Goal: Task Accomplishment & Management: Complete application form

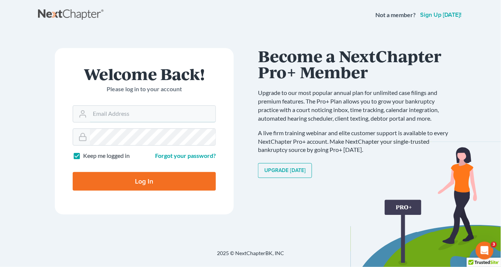
type input "[EMAIL_ADDRESS][DOMAIN_NAME]"
click at [187, 180] on input "Log In" at bounding box center [144, 181] width 143 height 19
type input "Thinking..."
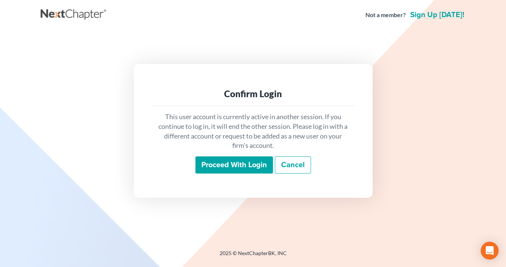
click at [215, 161] on input "Proceed with login" at bounding box center [234, 165] width 78 height 17
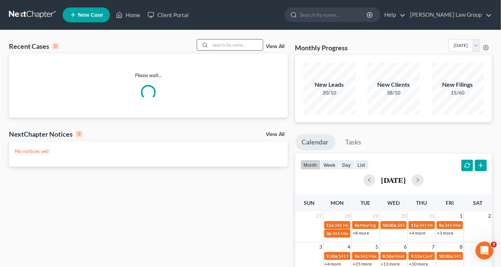
click at [241, 44] on input "search" at bounding box center [237, 45] width 52 height 11
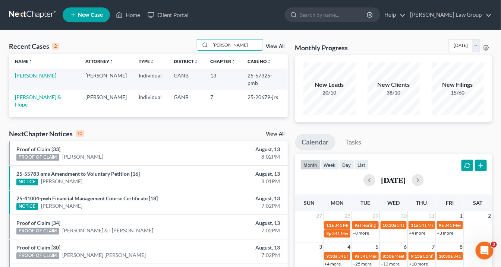
type input "[PERSON_NAME]"
click at [38, 78] on link "[PERSON_NAME]" at bounding box center [35, 75] width 41 height 6
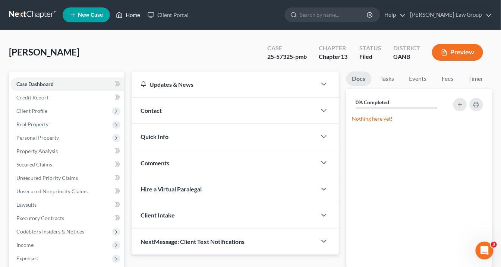
click at [136, 13] on link "Home" at bounding box center [128, 14] width 32 height 13
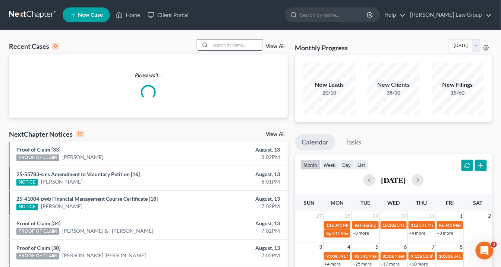
click at [233, 45] on input "search" at bounding box center [237, 45] width 52 height 11
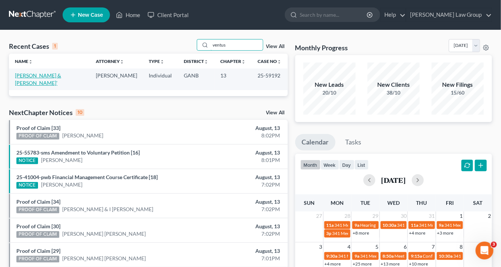
type input "ventus"
click at [46, 74] on link "[PERSON_NAME] & [PERSON_NAME]'" at bounding box center [38, 79] width 46 height 14
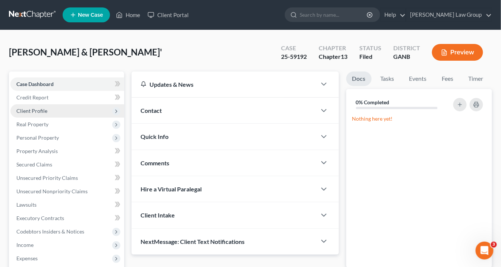
click at [40, 113] on span "Client Profile" at bounding box center [31, 111] width 31 height 6
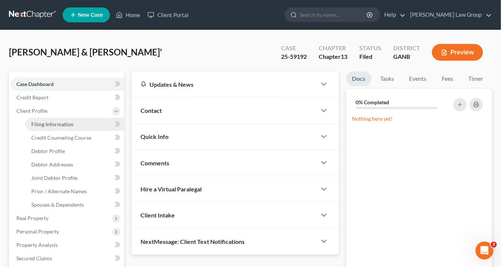
click at [54, 125] on span "Filing Information" at bounding box center [52, 124] width 42 height 6
select select "1"
select select "3"
select select "19"
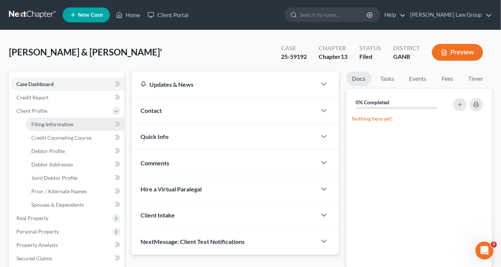
select select "0"
select select "10"
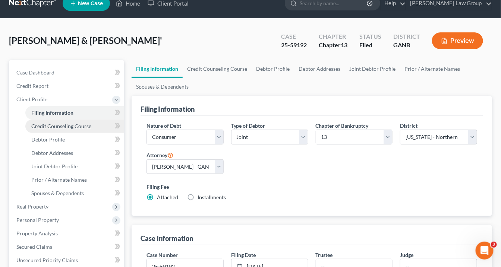
scroll to position [30, 0]
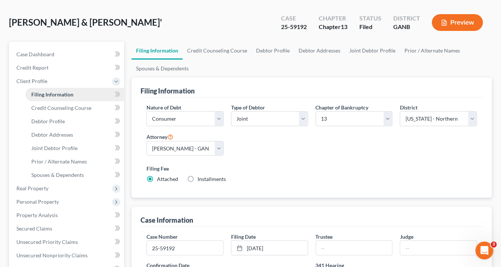
click at [64, 93] on span "Filing Information" at bounding box center [52, 94] width 42 height 6
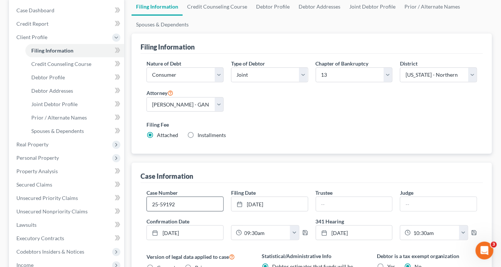
scroll to position [119, 0]
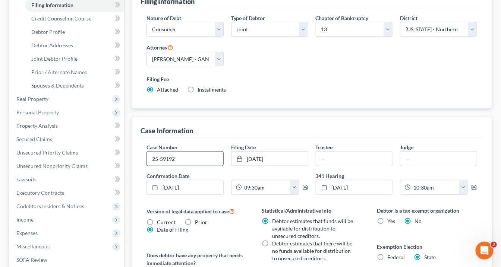
click at [177, 157] on input "25-59192" at bounding box center [185, 159] width 76 height 14
type input "25-59192-sms"
click at [325, 157] on input "text" at bounding box center [354, 159] width 76 height 14
type input "K. [PERSON_NAME]"
click at [418, 157] on input "text" at bounding box center [438, 159] width 76 height 14
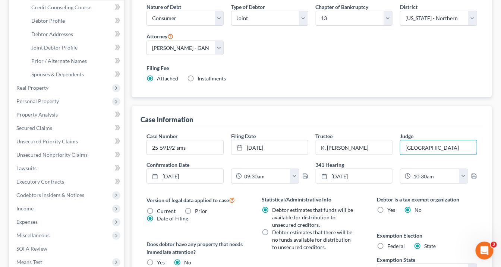
scroll to position [149, 0]
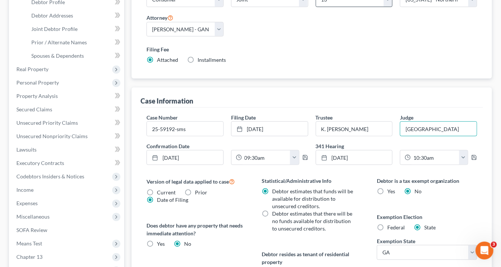
type input "[GEOGRAPHIC_DATA]"
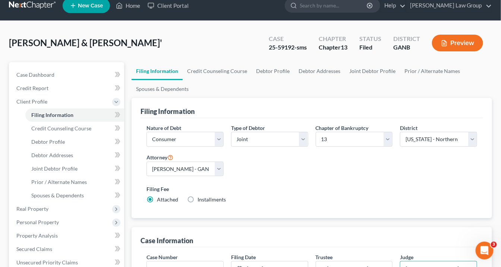
scroll to position [0, 0]
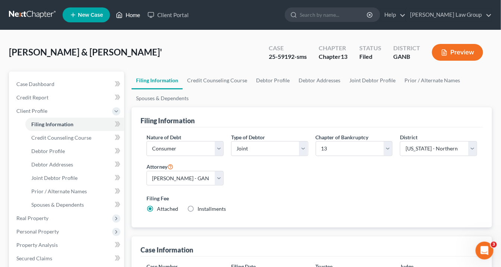
click at [130, 16] on link "Home" at bounding box center [128, 14] width 32 height 13
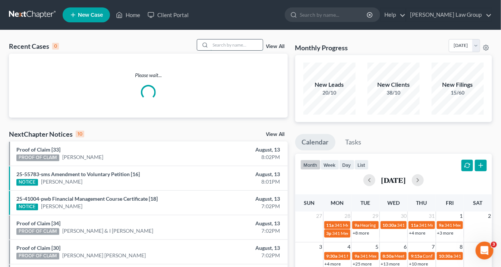
click at [228, 47] on input "search" at bounding box center [237, 45] width 52 height 11
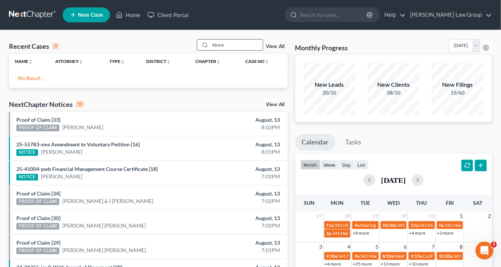
click at [215, 45] on input "ktrice" at bounding box center [237, 45] width 52 height 11
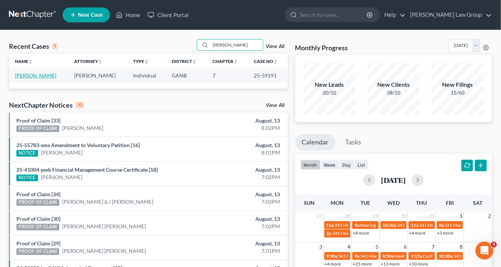
type input "[PERSON_NAME]"
click at [48, 75] on link "[PERSON_NAME]" at bounding box center [35, 75] width 41 height 6
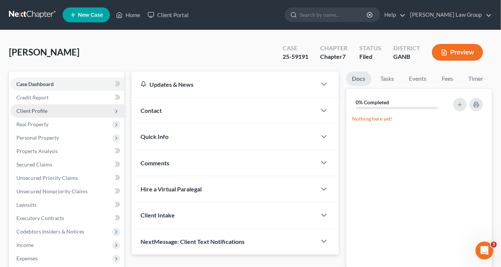
click at [37, 108] on span "Client Profile" at bounding box center [31, 111] width 31 height 6
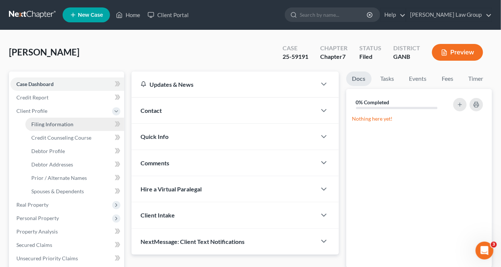
click at [63, 123] on span "Filing Information" at bounding box center [52, 124] width 42 height 6
select select "1"
select select "0"
select select "19"
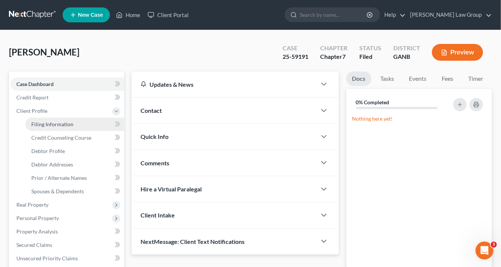
select select "0"
select select "10"
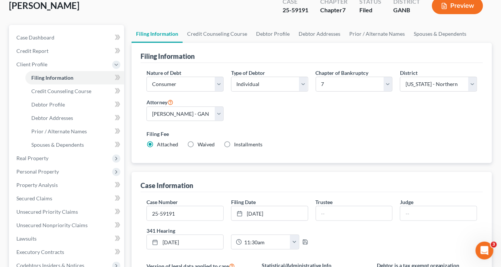
scroll to position [89, 0]
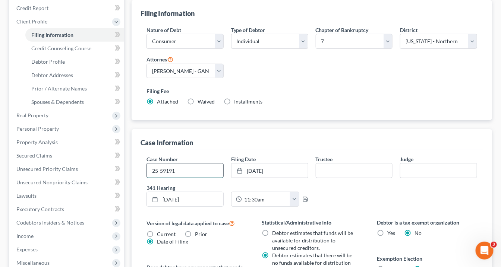
click at [179, 170] on input "25-59191" at bounding box center [185, 171] width 76 height 14
type input "25-59191-pmb"
click at [326, 173] on input "text" at bounding box center [354, 171] width 76 height 14
click at [334, 169] on input "text" at bounding box center [354, 171] width 76 height 14
type input "[PERSON_NAME] [PERSON_NAME]"
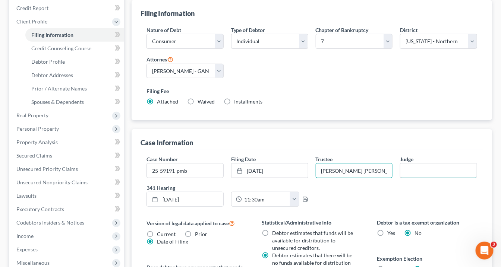
drag, startPoint x: 413, startPoint y: 170, endPoint x: 396, endPoint y: 164, distance: 17.2
click at [413, 170] on input "text" at bounding box center [438, 171] width 76 height 14
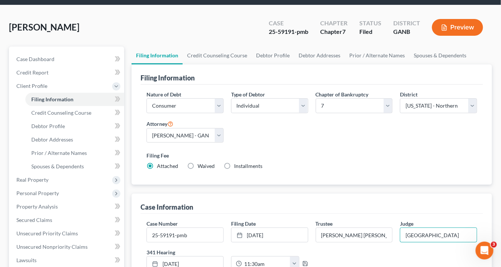
scroll to position [0, 0]
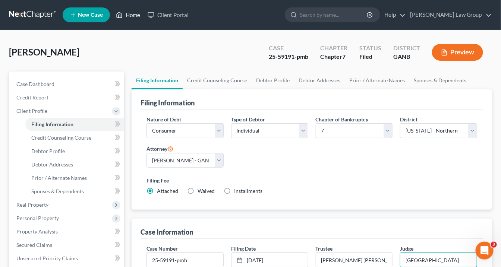
type input "[GEOGRAPHIC_DATA]"
click at [136, 18] on link "Home" at bounding box center [128, 14] width 32 height 13
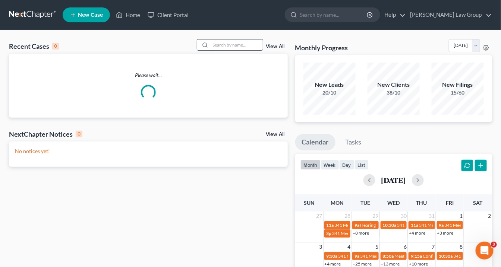
click at [230, 45] on input "search" at bounding box center [237, 45] width 52 height 11
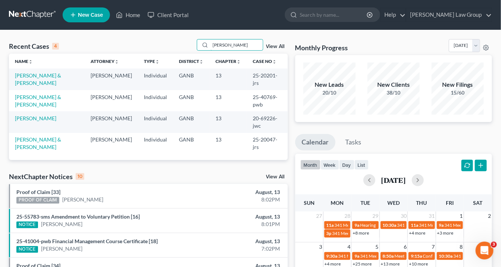
drag, startPoint x: 236, startPoint y: 45, endPoint x: 185, endPoint y: 42, distance: 51.2
click at [185, 42] on div "Recent Cases 4 [PERSON_NAME] View All" at bounding box center [148, 46] width 279 height 15
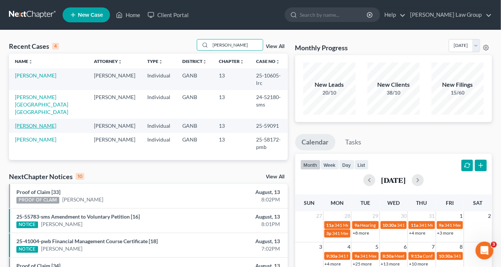
type input "[PERSON_NAME]"
click at [39, 123] on link "[PERSON_NAME]" at bounding box center [35, 126] width 41 height 6
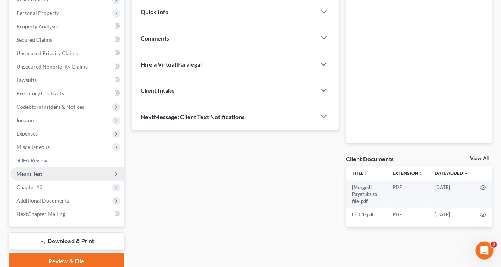
scroll to position [6, 0]
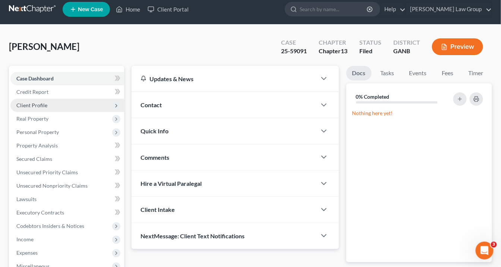
click at [40, 104] on span "Client Profile" at bounding box center [31, 105] width 31 height 6
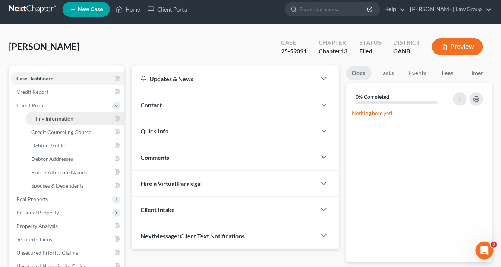
click at [47, 120] on span "Filing Information" at bounding box center [52, 119] width 42 height 6
select select "1"
select select "0"
select select "3"
select select "19"
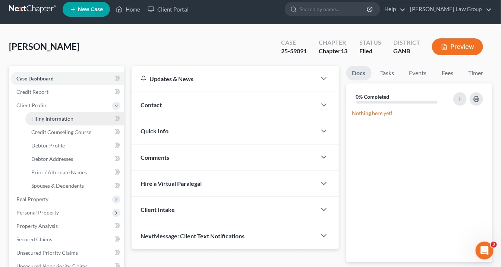
select select "0"
select select "10"
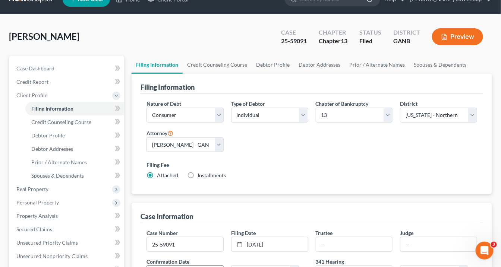
scroll to position [60, 0]
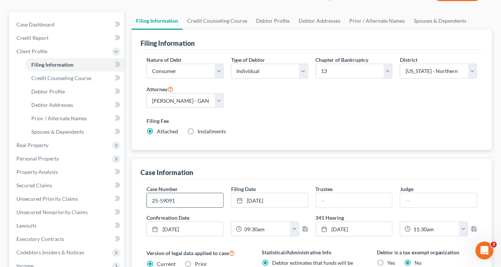
click at [183, 194] on input "25-59091" at bounding box center [185, 200] width 76 height 14
type input "25-59091-lrc"
click at [331, 197] on input "text" at bounding box center [354, 200] width 76 height 14
type input "[PERSON_NAME]"
click at [410, 201] on input "text" at bounding box center [438, 200] width 76 height 14
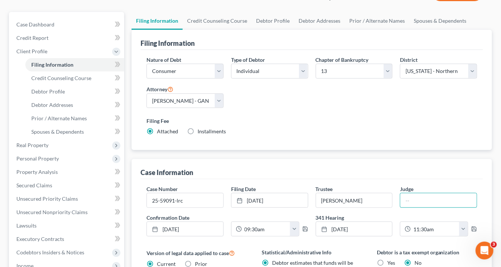
type input "[GEOGRAPHIC_DATA]"
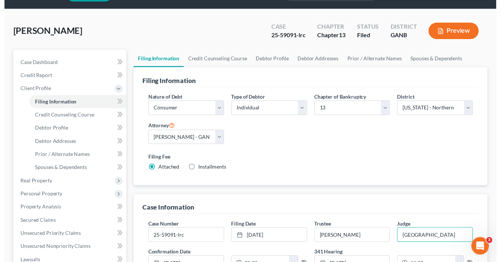
scroll to position [0, 0]
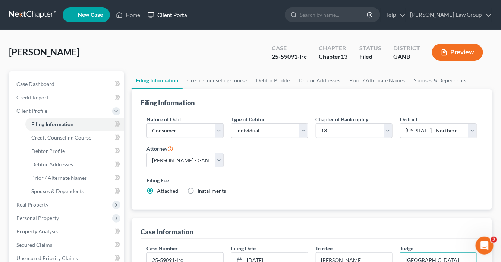
click at [144, 14] on link "Client Portal" at bounding box center [168, 14] width 48 height 13
click at [126, 13] on link "Home" at bounding box center [128, 14] width 32 height 13
click at [123, 13] on link "Home" at bounding box center [128, 14] width 32 height 13
click at [124, 14] on link "Home" at bounding box center [128, 14] width 32 height 13
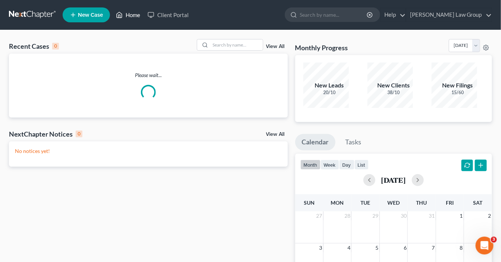
click at [119, 13] on link "Home" at bounding box center [128, 14] width 32 height 13
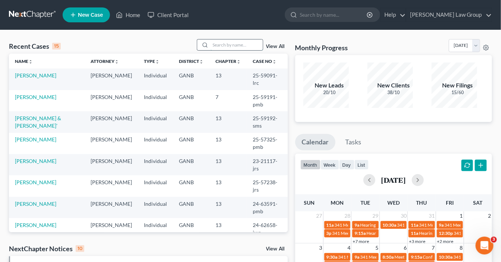
click at [223, 41] on input "search" at bounding box center [237, 45] width 52 height 11
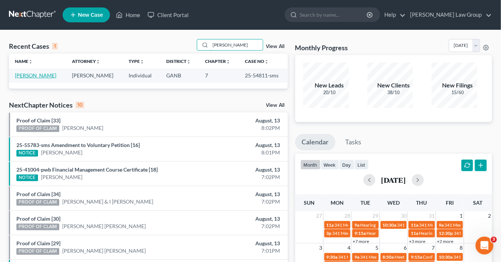
type input "[PERSON_NAME]"
click at [32, 72] on link "[PERSON_NAME]" at bounding box center [35, 75] width 41 height 6
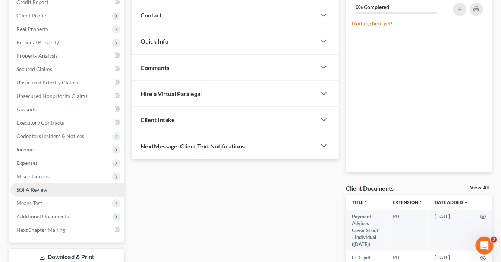
scroll to position [98, 0]
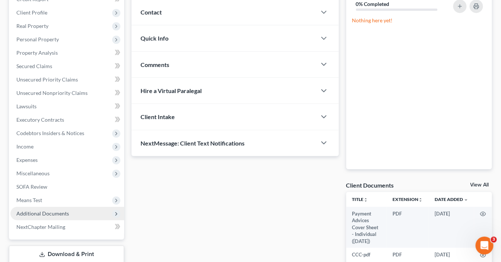
click at [57, 211] on span "Additional Documents" at bounding box center [42, 214] width 53 height 6
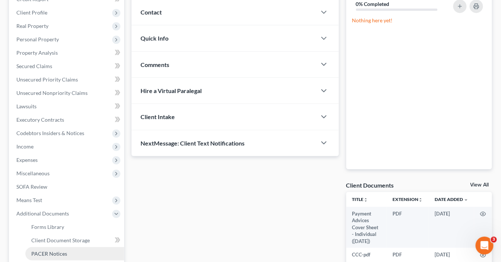
click at [53, 251] on span "PACER Notices" at bounding box center [49, 254] width 36 height 6
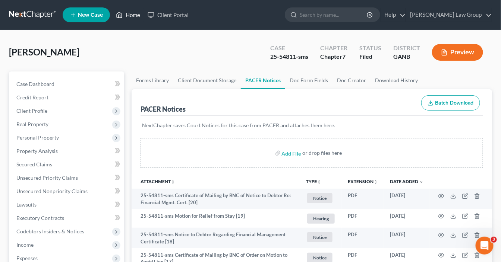
click at [121, 11] on link "Home" at bounding box center [128, 14] width 32 height 13
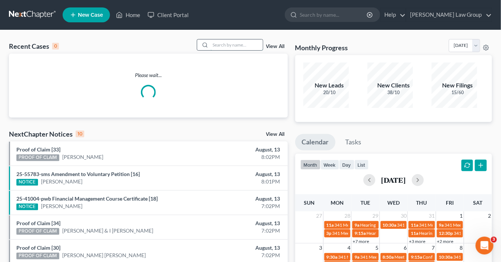
click at [236, 41] on input "search" at bounding box center [237, 45] width 52 height 11
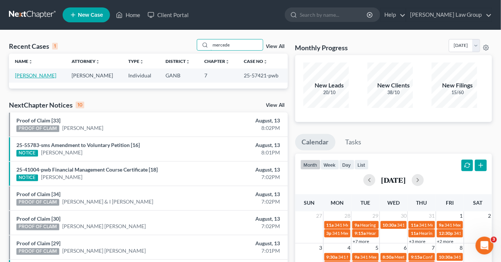
type input "mercede"
click at [44, 72] on link "[PERSON_NAME]" at bounding box center [35, 75] width 41 height 6
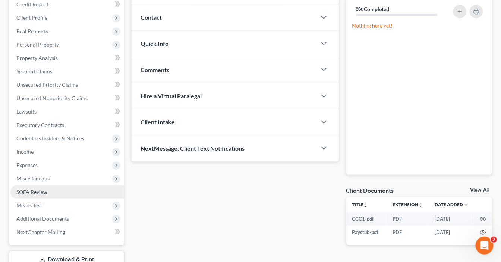
scroll to position [98, 0]
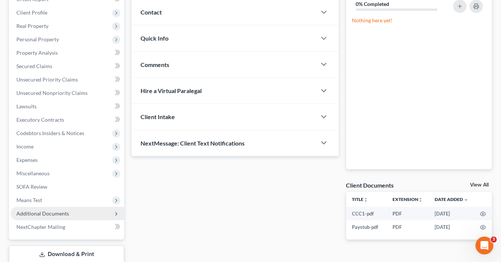
click at [54, 211] on span "Additional Documents" at bounding box center [42, 214] width 53 height 6
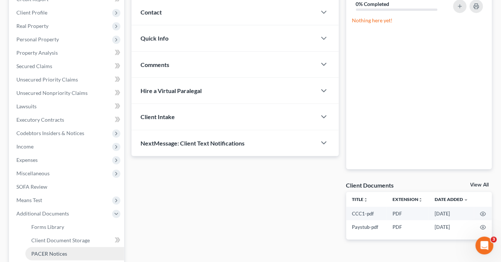
click at [52, 247] on link "PACER Notices" at bounding box center [74, 253] width 99 height 13
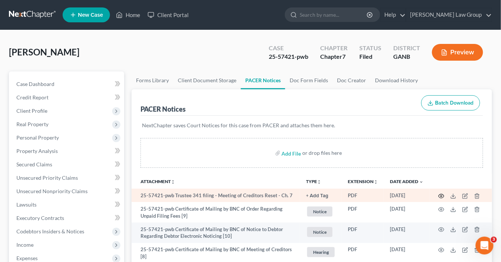
click at [444, 193] on icon "button" at bounding box center [441, 196] width 6 height 6
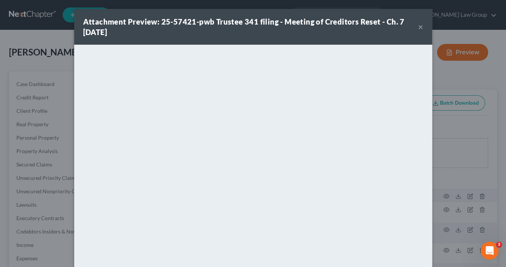
click at [418, 28] on button "×" at bounding box center [420, 26] width 5 height 9
